Goal: Task Accomplishment & Management: Use online tool/utility

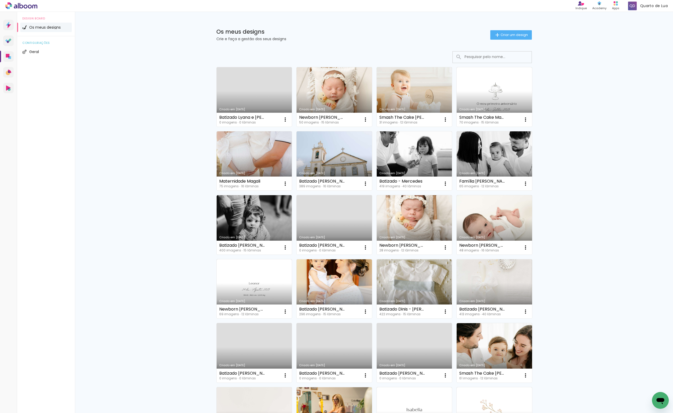
click at [265, 99] on link "Criado em 24/09/25" at bounding box center [254, 96] width 75 height 59
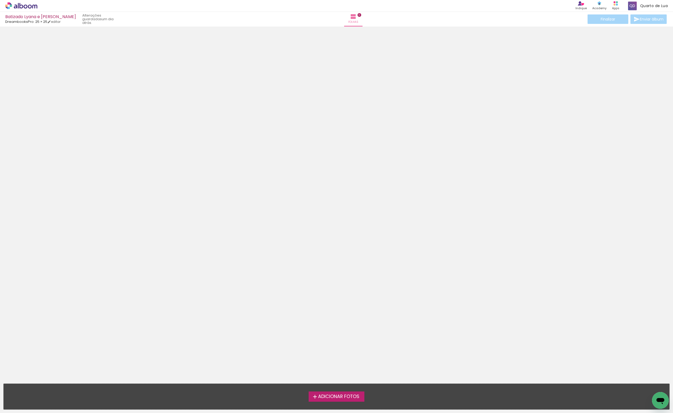
click at [347, 395] on span "Adicionar Fotos" at bounding box center [338, 396] width 41 height 5
click at [0, 0] on input "file" at bounding box center [0, 0] width 0 height 0
